Goal: Use online tool/utility: Utilize a website feature to perform a specific function

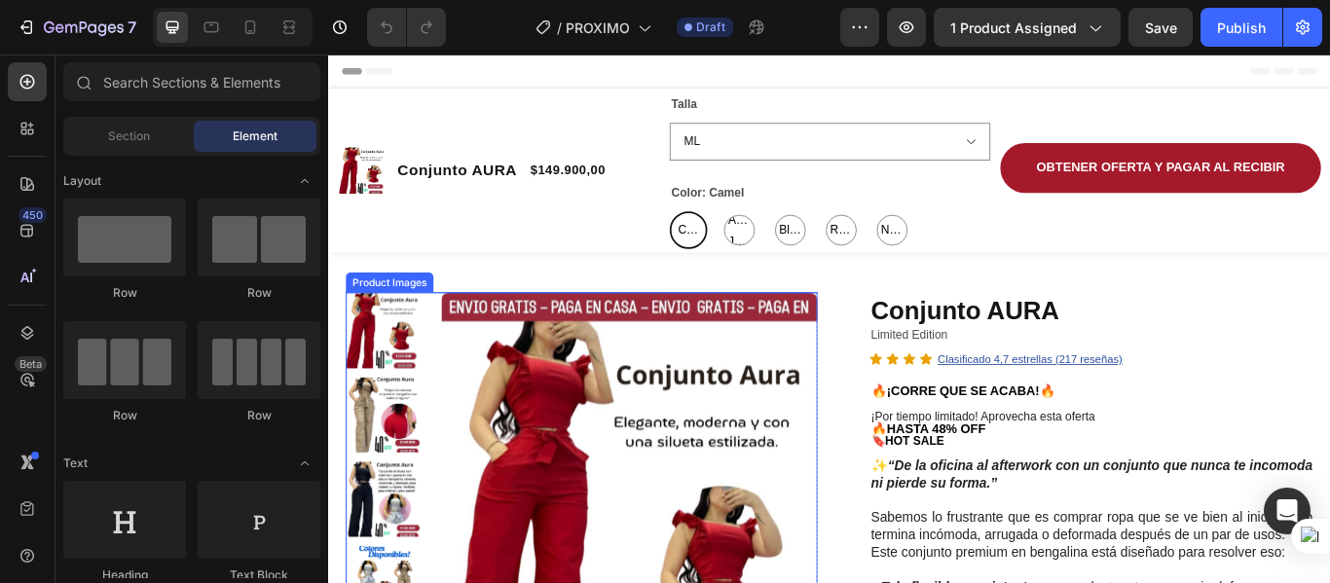
click at [397, 469] on img at bounding box center [392, 475] width 88 height 88
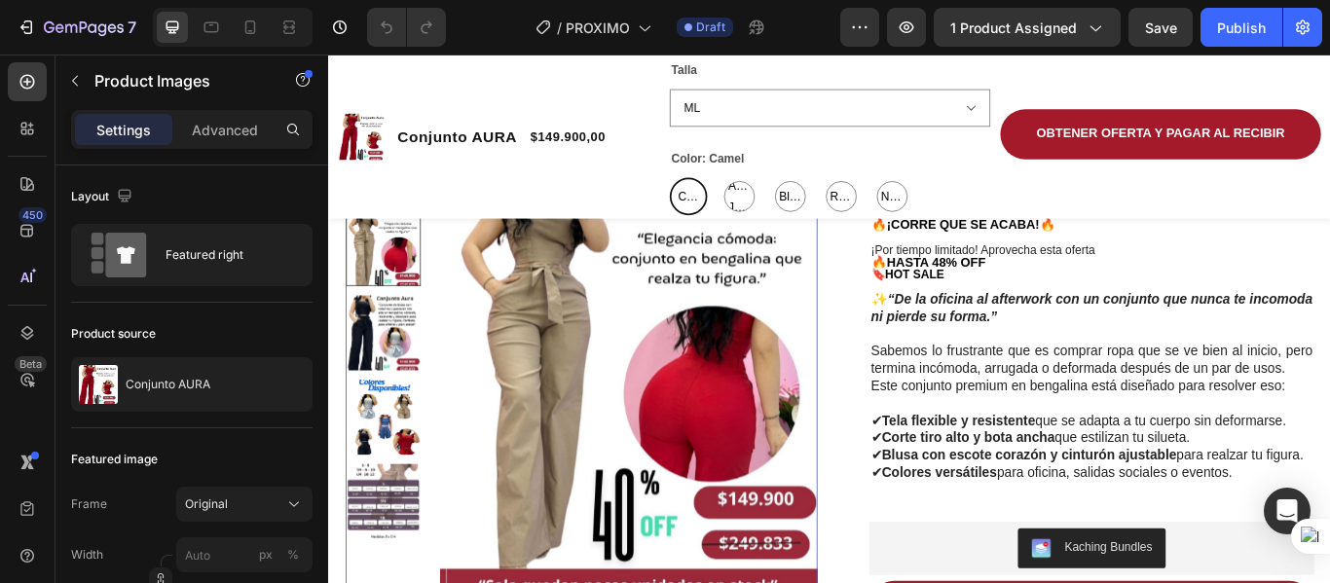
scroll to position [195, 0]
click at [384, 381] on img at bounding box center [392, 379] width 88 height 88
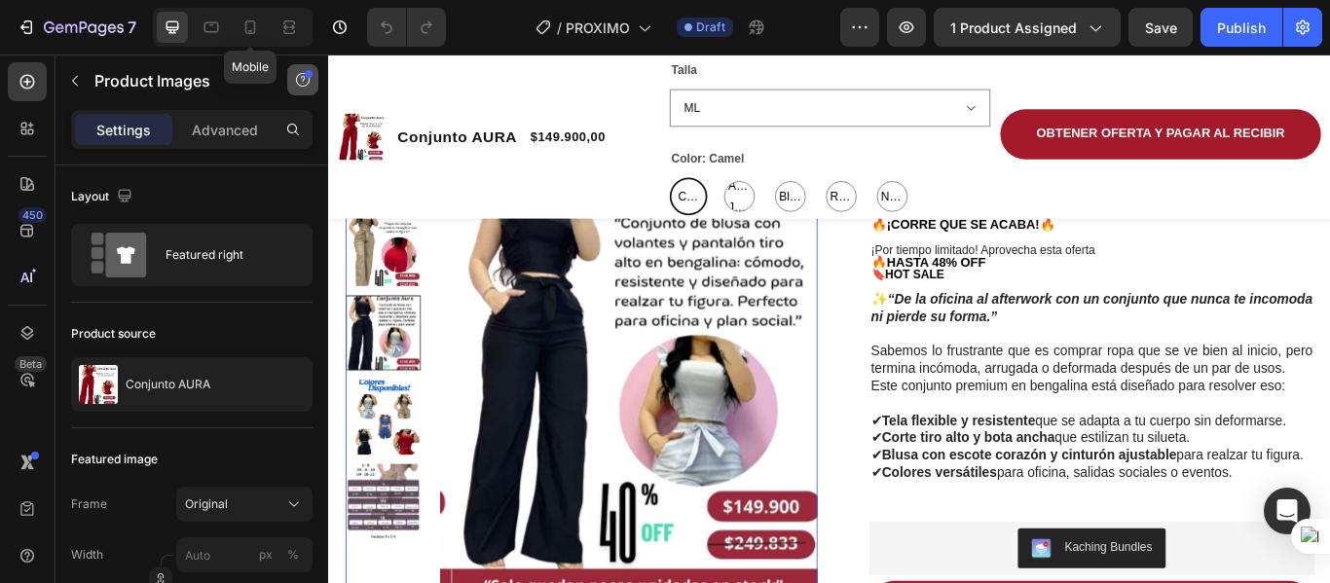
drag, startPoint x: 242, startPoint y: 26, endPoint x: 317, endPoint y: 86, distance: 95.6
click at [243, 26] on icon at bounding box center [249, 27] width 19 height 19
type input "8"
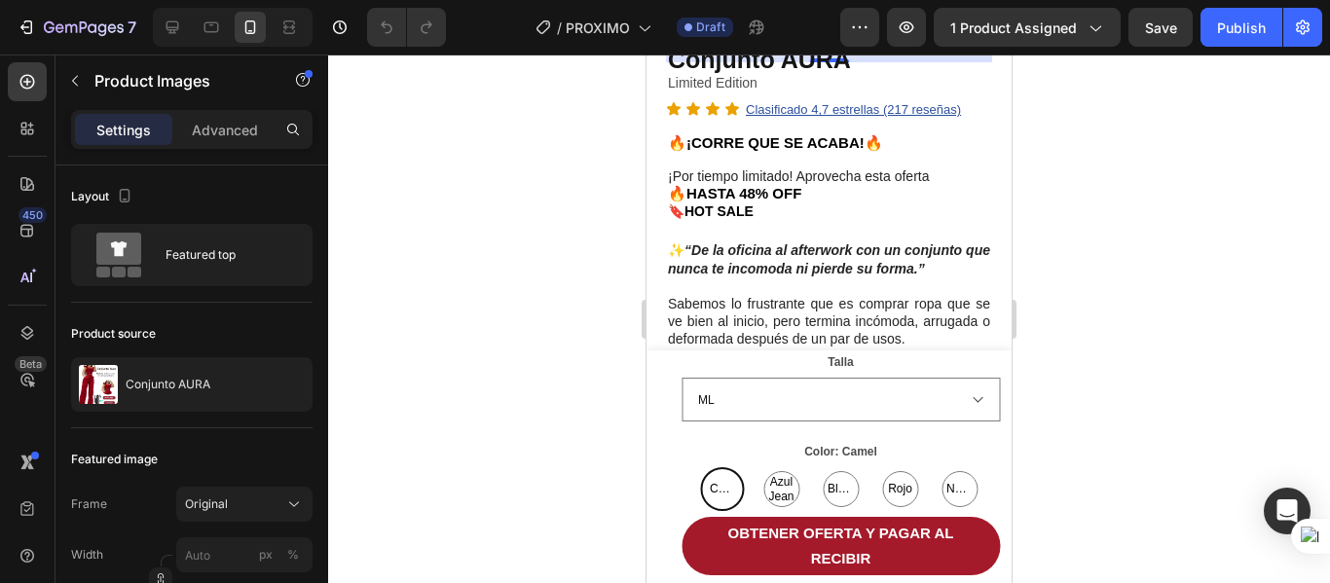
scroll to position [584, 0]
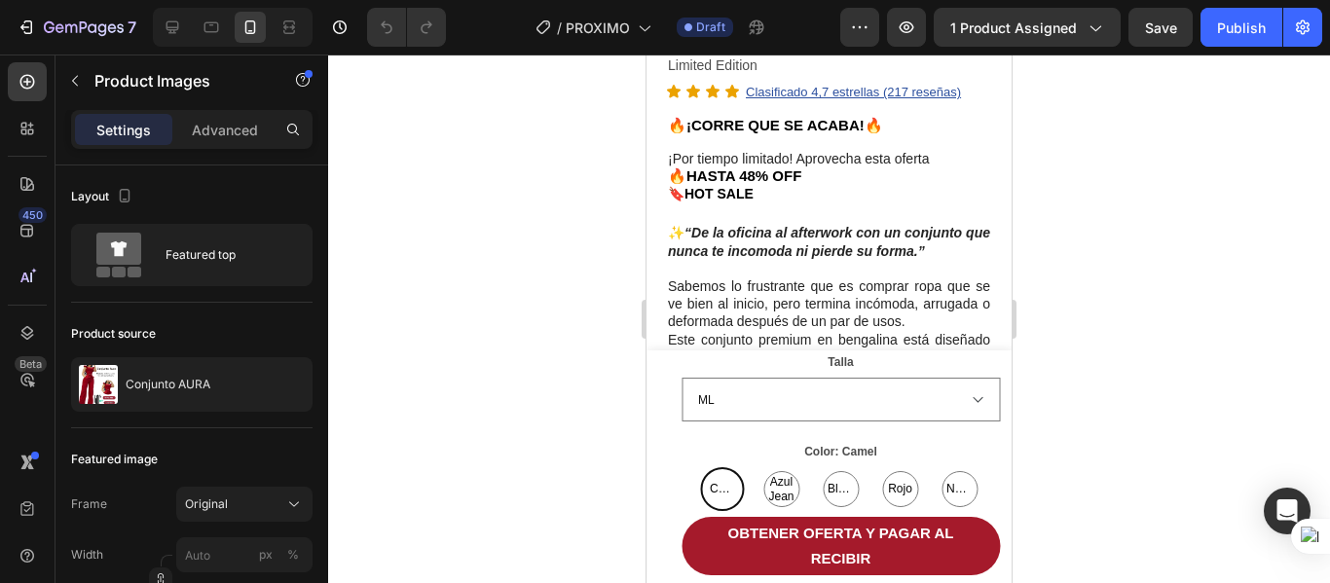
click at [1065, 172] on div at bounding box center [829, 319] width 1002 height 529
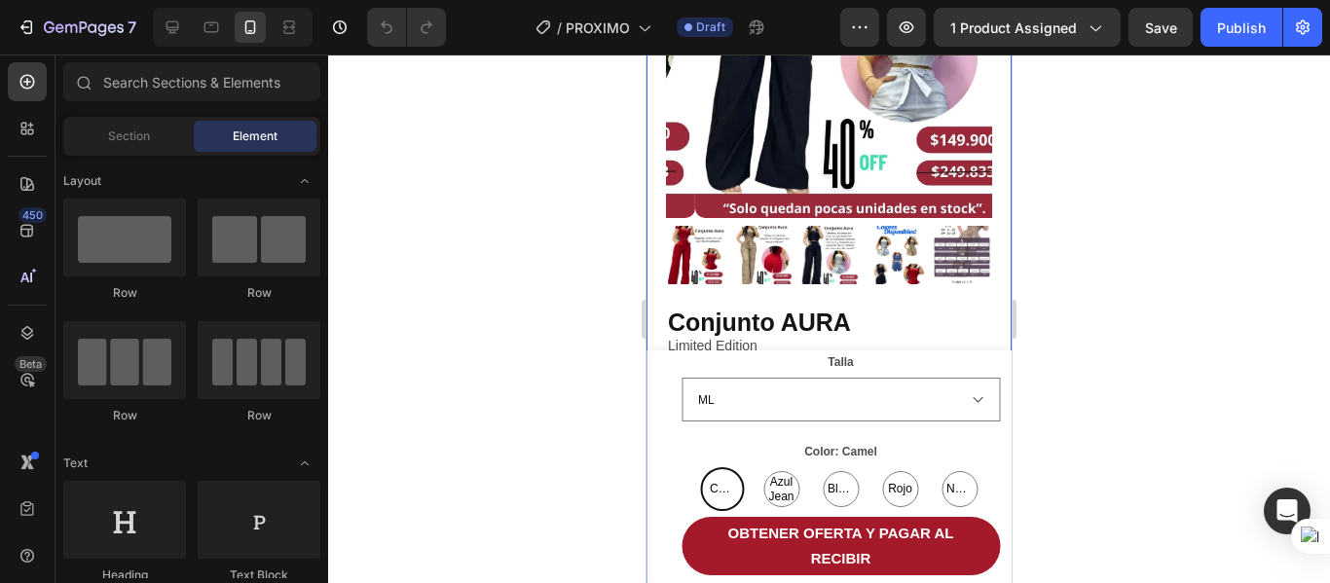
scroll to position [292, 0]
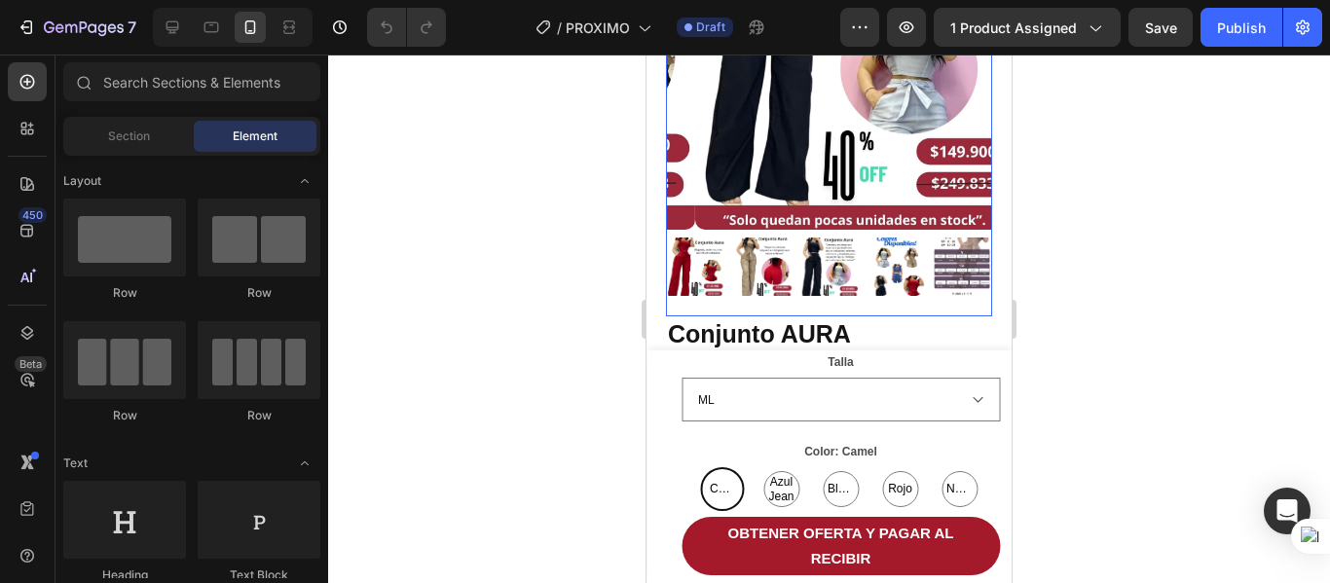
click at [726, 249] on img at bounding box center [697, 267] width 58 height 58
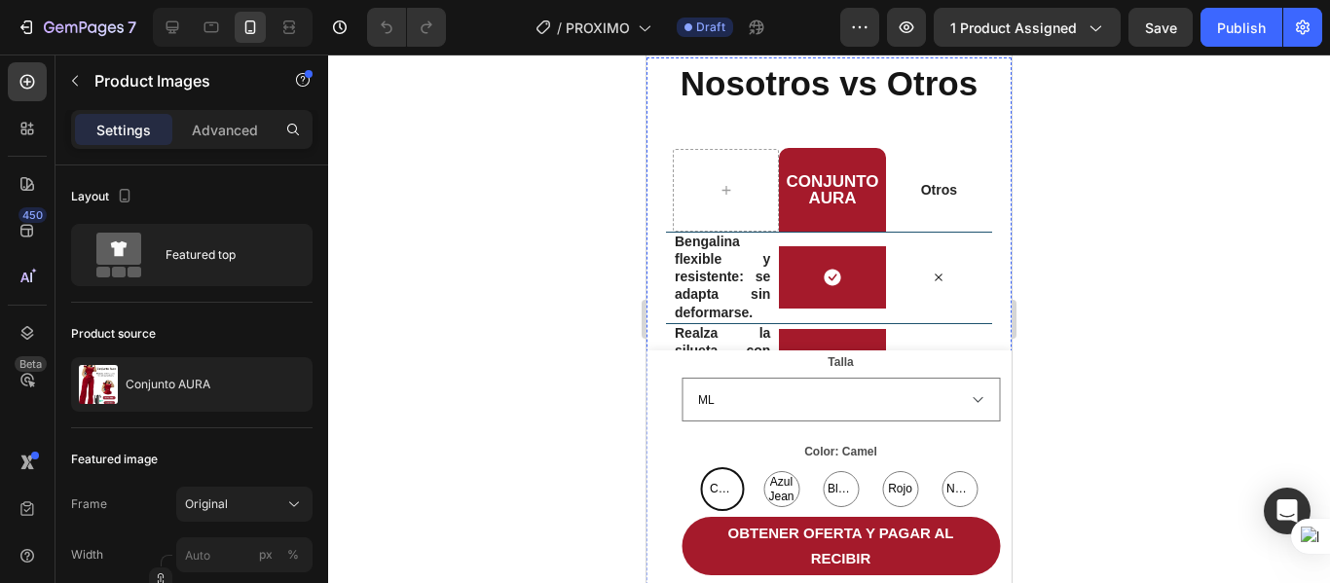
scroll to position [2988, 0]
